Goal: Information Seeking & Learning: Learn about a topic

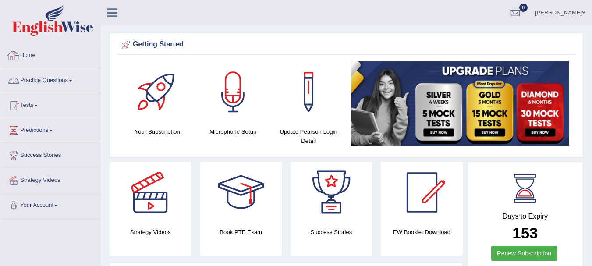
click at [43, 88] on link "Practice Questions" at bounding box center [50, 79] width 100 height 22
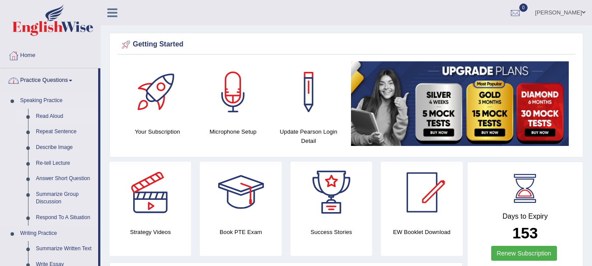
click at [42, 116] on link "Read Aloud" at bounding box center [65, 117] width 66 height 16
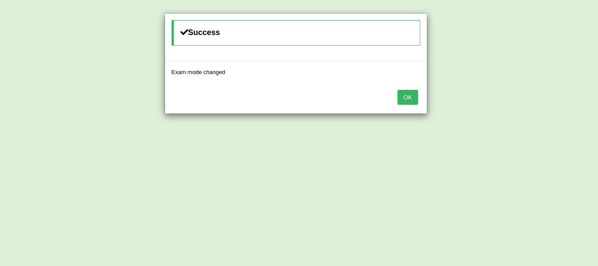
click at [404, 94] on button "OK" at bounding box center [408, 97] width 20 height 15
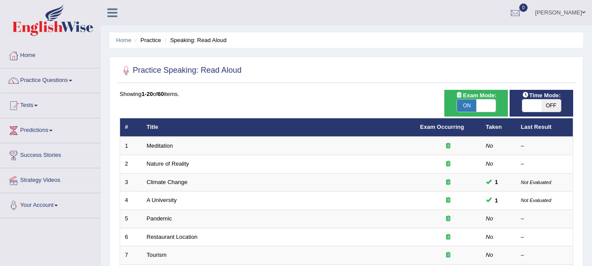
click at [547, 108] on span "OFF" at bounding box center [550, 105] width 19 height 12
checkbox input "true"
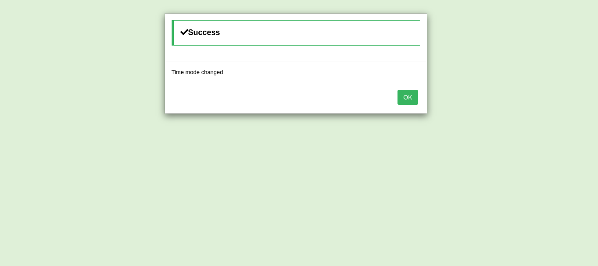
click at [408, 99] on button "OK" at bounding box center [408, 97] width 20 height 15
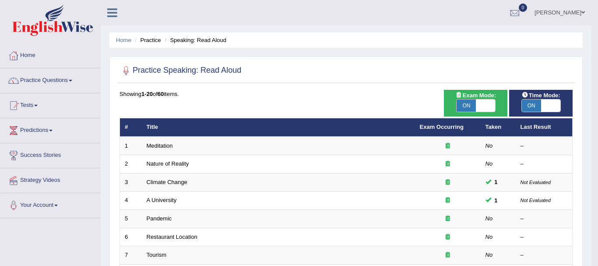
click at [408, 99] on body "Toggle navigation Home Practice Questions Speaking Practice Read Aloud Repeat S…" at bounding box center [299, 133] width 598 height 266
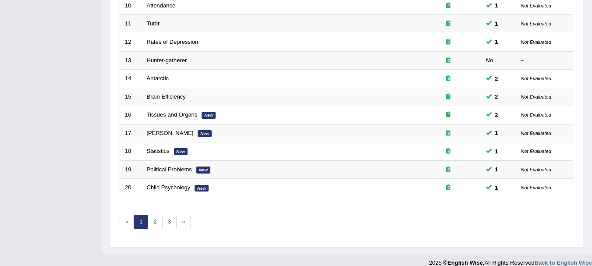
scroll to position [314, 0]
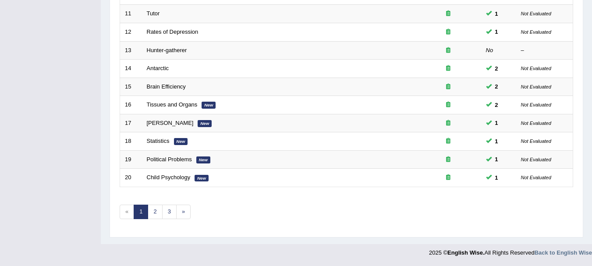
click at [485, 226] on div "Showing 1-20 of 60 items. # Title Exam Occurring Taken Last Result 1 Meditation…" at bounding box center [346, 3] width 453 height 454
click at [150, 212] on link "2" at bounding box center [155, 212] width 14 height 14
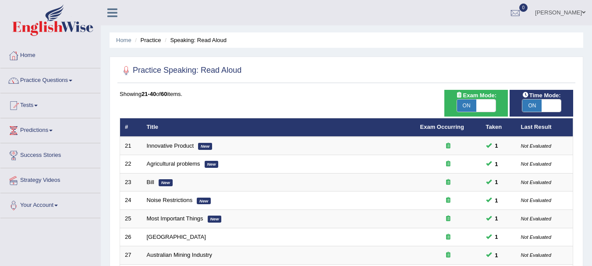
scroll to position [233, 0]
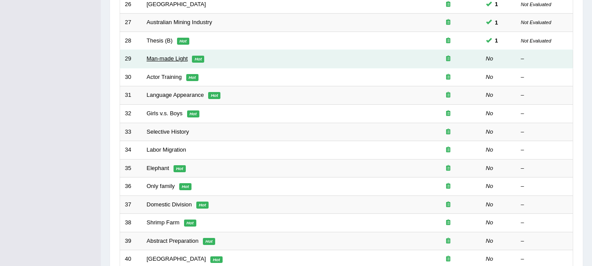
click at [154, 59] on link "Man-made Light" at bounding box center [167, 58] width 41 height 7
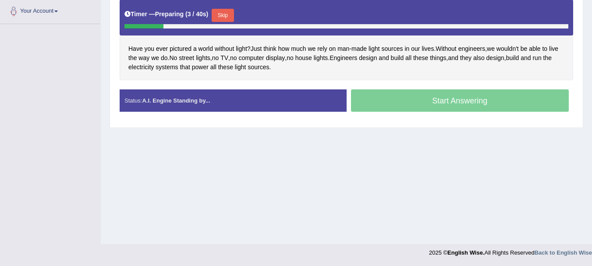
click at [233, 15] on button "Skip" at bounding box center [223, 15] width 22 height 13
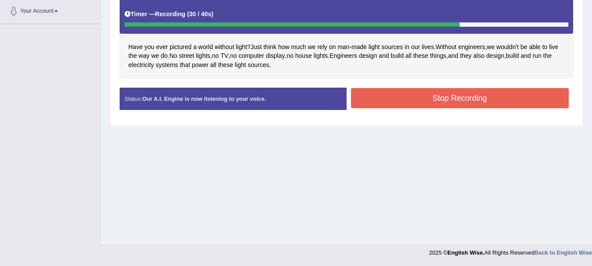
click at [380, 88] on button "Stop Recording" at bounding box center [460, 98] width 218 height 20
click at [380, 88] on div "Stop Recording" at bounding box center [459, 99] width 227 height 22
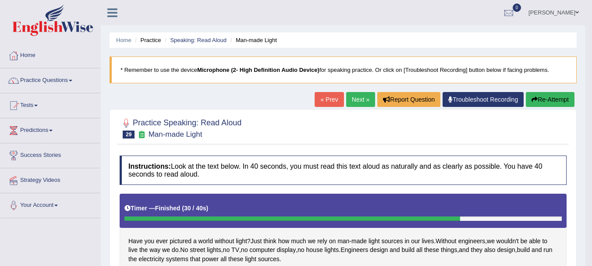
click at [364, 101] on link "Next »" at bounding box center [360, 99] width 29 height 15
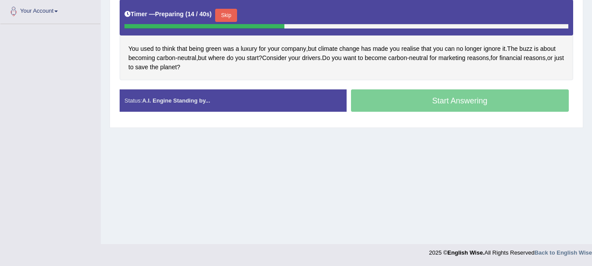
click at [230, 11] on button "Skip" at bounding box center [226, 15] width 22 height 13
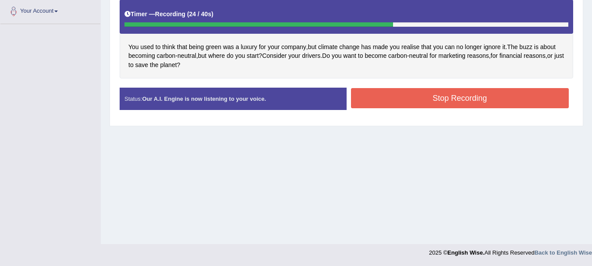
click at [383, 95] on button "Stop Recording" at bounding box center [460, 98] width 218 height 20
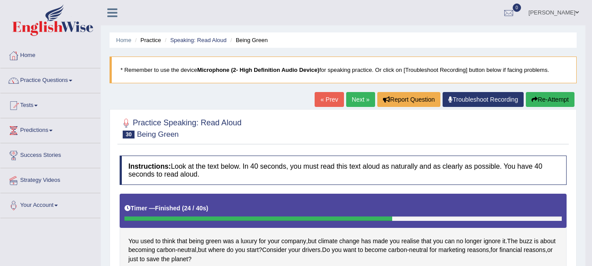
click at [348, 104] on link "Next »" at bounding box center [360, 99] width 29 height 15
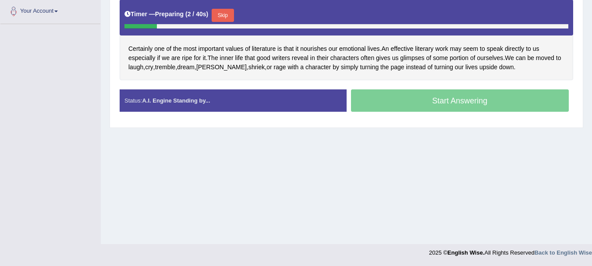
click at [224, 17] on button "Skip" at bounding box center [223, 15] width 22 height 13
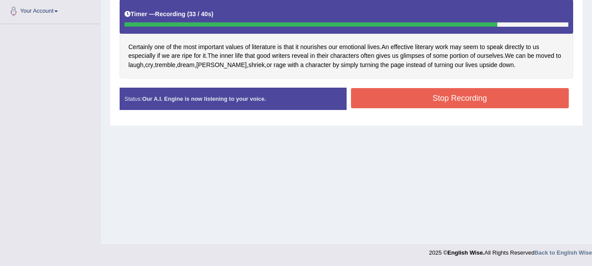
drag, startPoint x: 438, startPoint y: 57, endPoint x: 455, endPoint y: 70, distance: 22.2
click at [455, 70] on div "Certainly one of the most important values of literature is that it nourishes o…" at bounding box center [346, 39] width 453 height 78
click at [473, 98] on button "Stop Recording" at bounding box center [460, 98] width 218 height 20
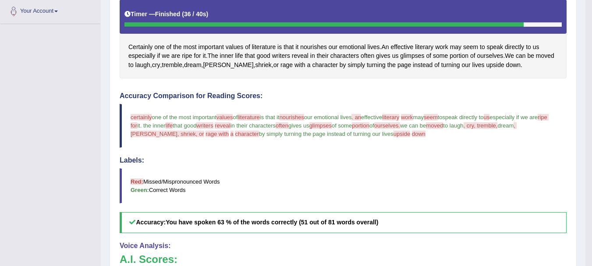
click at [213, 128] on span "writers" at bounding box center [204, 125] width 17 height 7
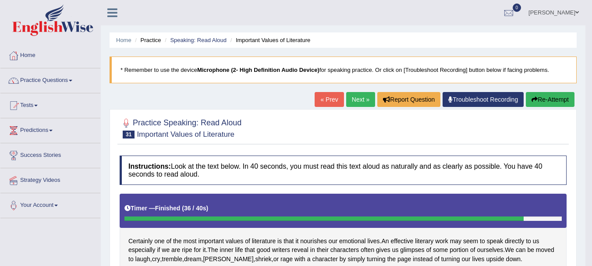
click at [350, 106] on link "Next »" at bounding box center [360, 99] width 29 height 15
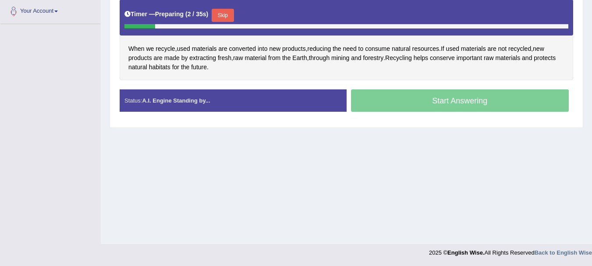
click at [225, 8] on div "Timer — Preparing ( 2 / 35s ) Skip" at bounding box center [346, 16] width 444 height 18
click at [225, 8] on div "Timer — Preparing ( 3 / 35s ) Skip" at bounding box center [346, 16] width 444 height 18
click at [225, 10] on button "Skip" at bounding box center [223, 15] width 22 height 13
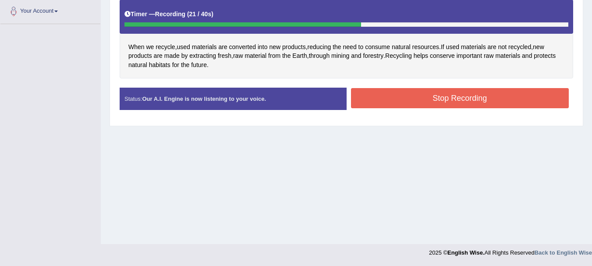
click at [362, 89] on button "Stop Recording" at bounding box center [460, 98] width 218 height 20
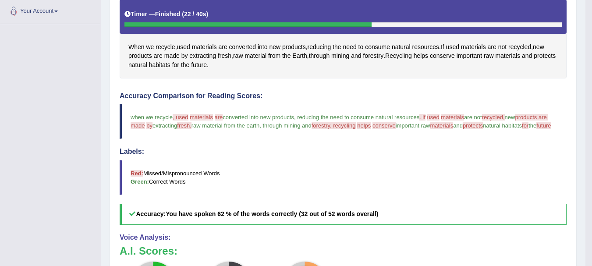
click at [362, 89] on div "Instructions: Look at the text below. In 40 seconds, you must read this text al…" at bounding box center [342, 231] width 451 height 548
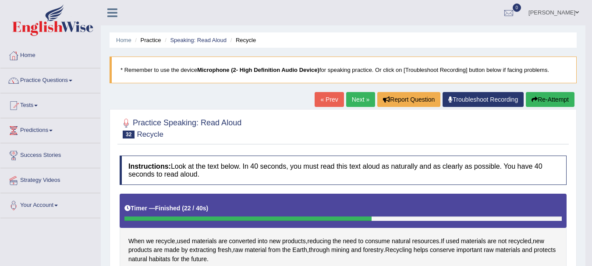
click at [467, 9] on ul "Samay Bhattarai Toggle navigation Username: samay_parrramatta Access Type: Onli…" at bounding box center [415, 12] width 339 height 25
click at [363, 105] on link "Next »" at bounding box center [360, 99] width 29 height 15
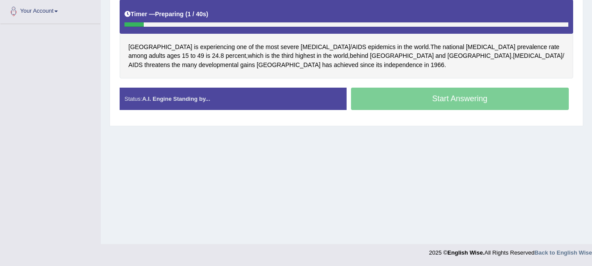
scroll to position [194, 0]
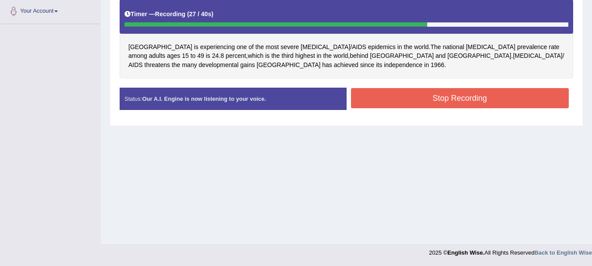
click at [365, 92] on button "Stop Recording" at bounding box center [460, 98] width 218 height 20
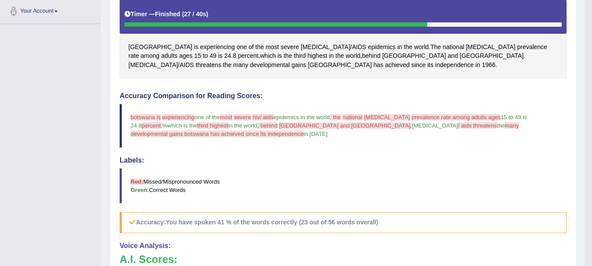
scroll to position [0, 0]
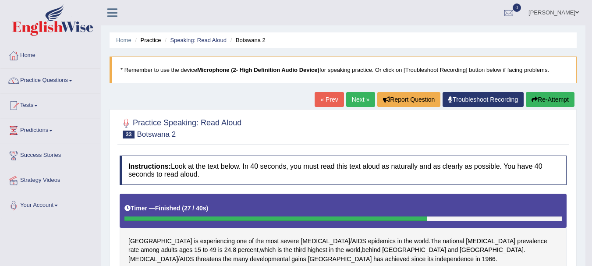
click at [357, 98] on link "Next »" at bounding box center [360, 99] width 29 height 15
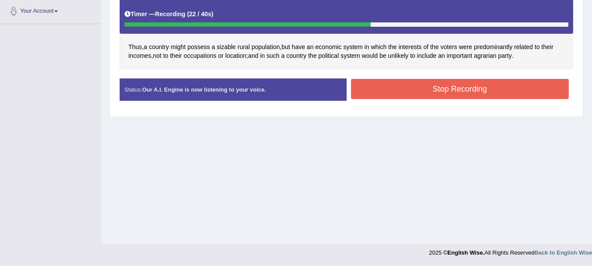
click at [389, 93] on button "Stop Recording" at bounding box center [460, 89] width 218 height 20
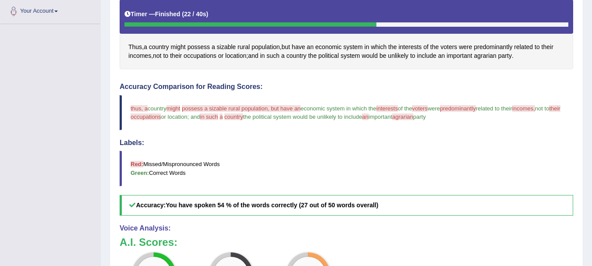
scroll to position [427, 0]
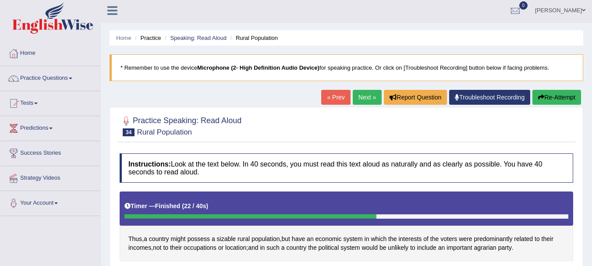
scroll to position [0, 0]
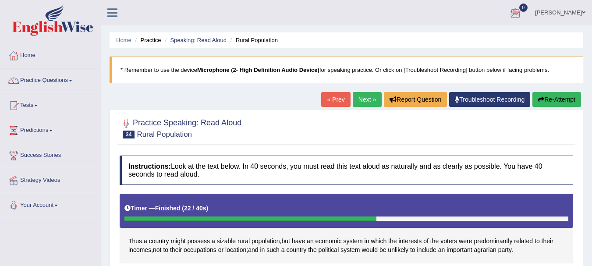
click at [361, 104] on link "Next »" at bounding box center [367, 99] width 29 height 15
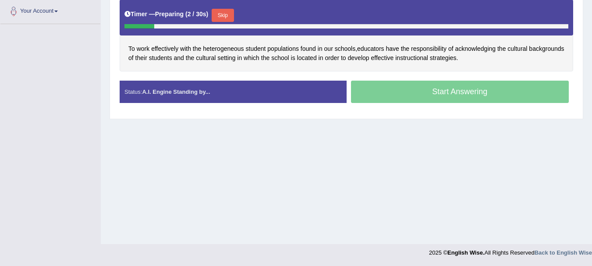
click at [218, 11] on button "Skip" at bounding box center [223, 15] width 22 height 13
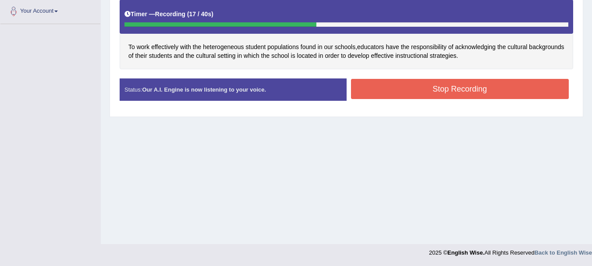
click at [448, 88] on button "Stop Recording" at bounding box center [460, 89] width 218 height 20
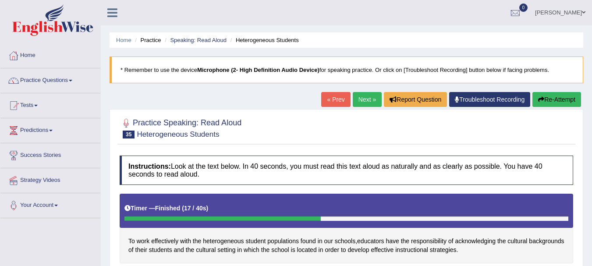
click at [360, 95] on link "Next »" at bounding box center [367, 99] width 29 height 15
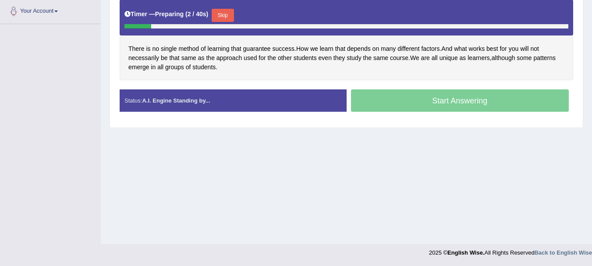
click at [217, 11] on button "Skip" at bounding box center [223, 15] width 22 height 13
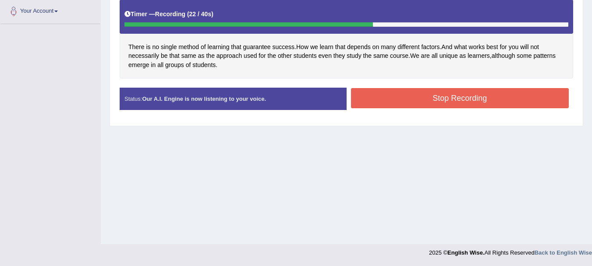
click at [162, 35] on div "There is no single method of learning that guarantee success . How we learn tha…" at bounding box center [346, 39] width 453 height 78
click at [398, 95] on button "Stop Recording" at bounding box center [460, 98] width 218 height 20
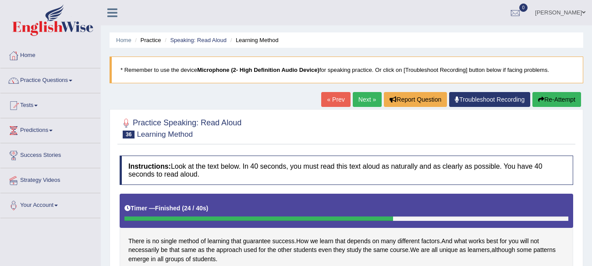
click at [357, 95] on link "Next »" at bounding box center [367, 99] width 29 height 15
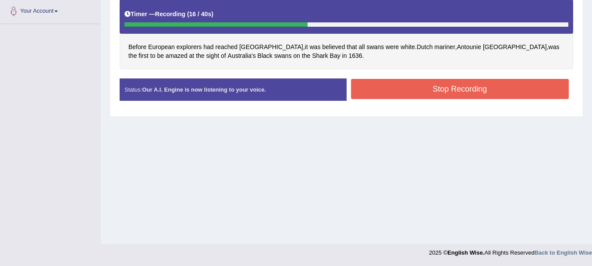
click at [393, 92] on button "Stop Recording" at bounding box center [460, 89] width 218 height 20
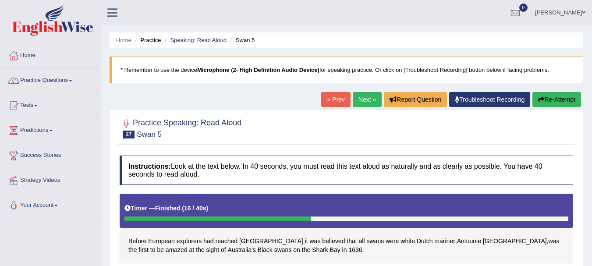
click at [370, 101] on link "Next »" at bounding box center [367, 99] width 29 height 15
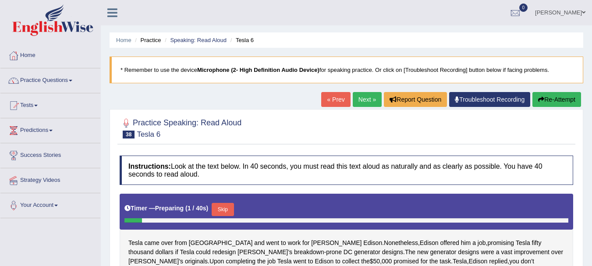
click at [591, 196] on html "Toggle navigation Home Practice Questions Speaking Practice Read Aloud Repeat S…" at bounding box center [296, 133] width 592 height 266
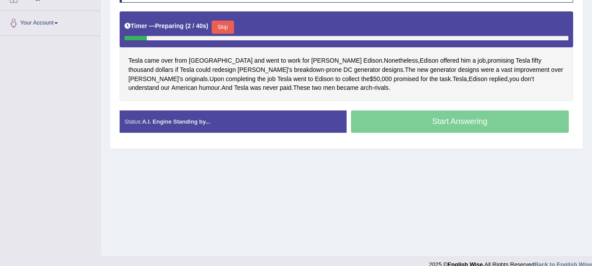
scroll to position [194, 0]
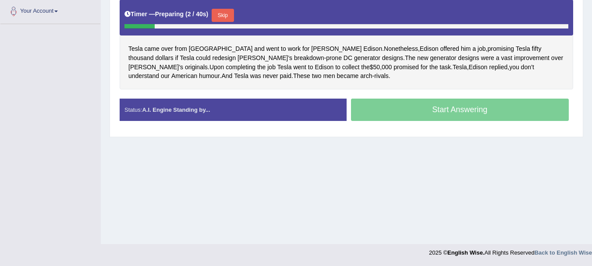
click at [302, 64] on div "[PERSON_NAME] came over from [GEOGRAPHIC_DATA] and went to work for [PERSON_NAM…" at bounding box center [346, 44] width 453 height 89
click at [227, 11] on button "Skip" at bounding box center [223, 15] width 22 height 13
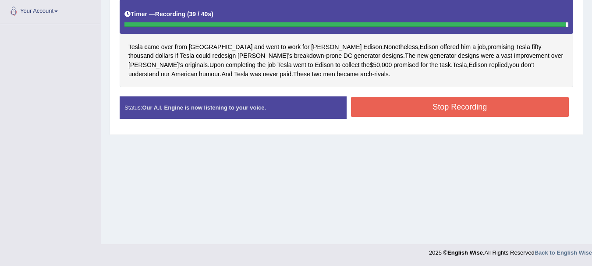
click at [390, 93] on div "Instructions: Look at the text below. In 40 seconds, you must read this text al…" at bounding box center [346, 43] width 458 height 173
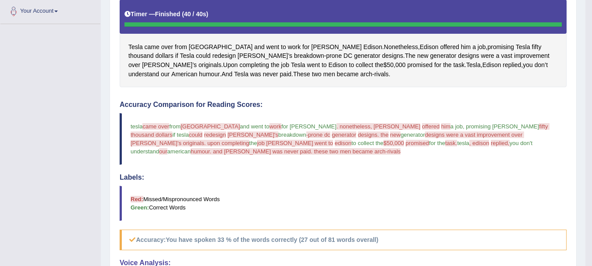
scroll to position [0, 0]
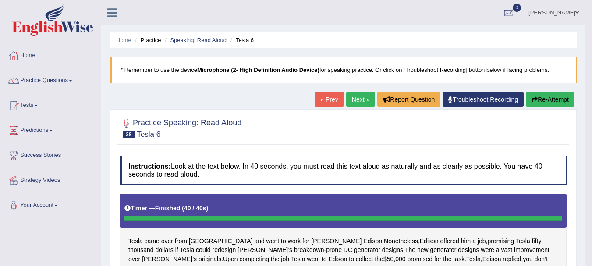
click at [360, 102] on link "Next »" at bounding box center [360, 99] width 29 height 15
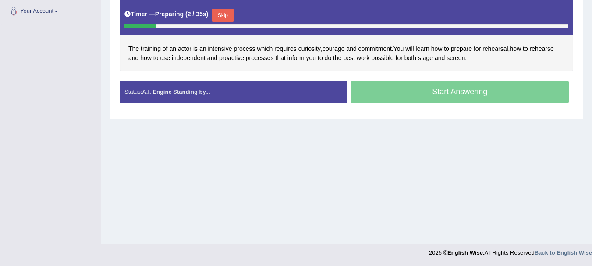
click at [223, 9] on button "Skip" at bounding box center [223, 15] width 22 height 13
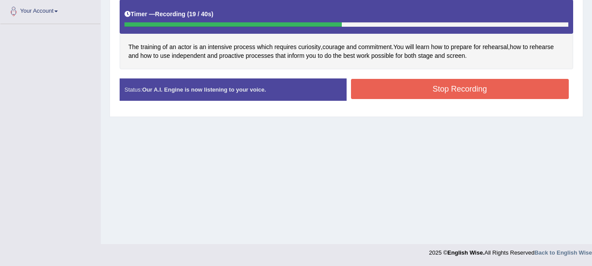
click at [399, 76] on div "Instructions: Look at the text below. In 40 seconds, you must read this text al…" at bounding box center [346, 34] width 458 height 155
click at [384, 92] on button "Stop Recording" at bounding box center [460, 89] width 218 height 20
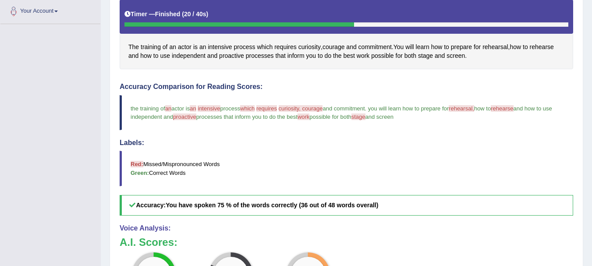
drag, startPoint x: 580, startPoint y: 60, endPoint x: 587, endPoint y: 60, distance: 6.1
click at [587, 60] on div "Home Practice Speaking: Read Aloud Actor Training * Remember to use the device …" at bounding box center [346, 153] width 491 height 694
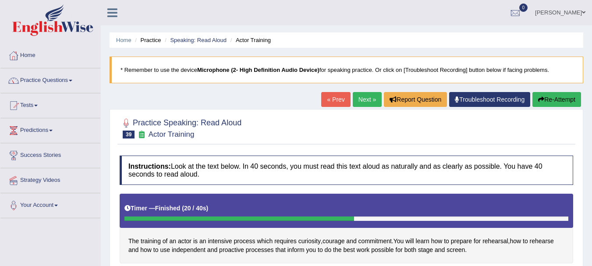
click at [369, 95] on link "Next »" at bounding box center [367, 99] width 29 height 15
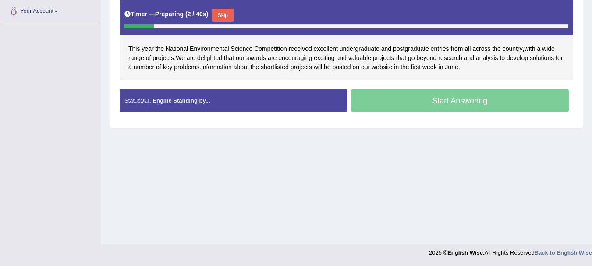
click at [219, 11] on button "Skip" at bounding box center [223, 15] width 22 height 13
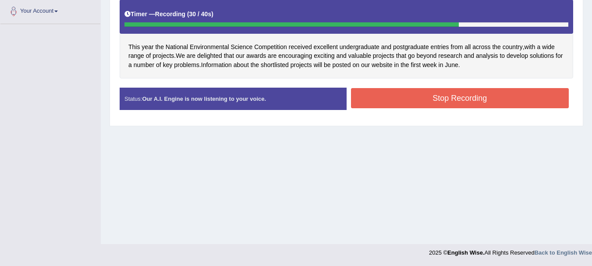
click at [430, 107] on button "Stop Recording" at bounding box center [460, 98] width 218 height 20
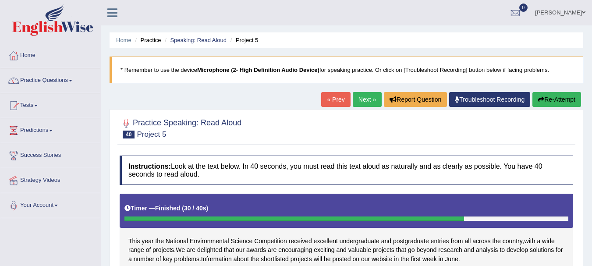
click at [371, 95] on link "Next »" at bounding box center [367, 99] width 29 height 15
